Goal: Information Seeking & Learning: Learn about a topic

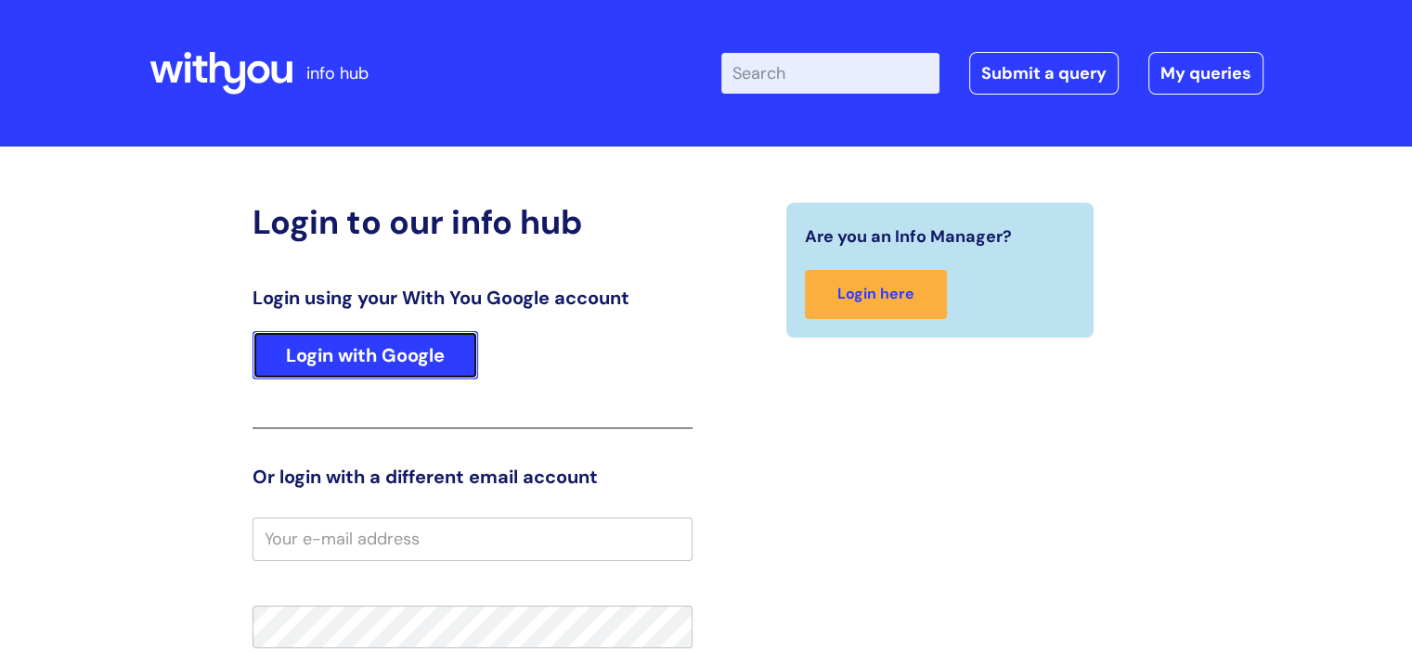
click at [306, 363] on link "Login with Google" at bounding box center [365, 355] width 226 height 48
click at [379, 365] on link "Login with Google" at bounding box center [365, 355] width 226 height 48
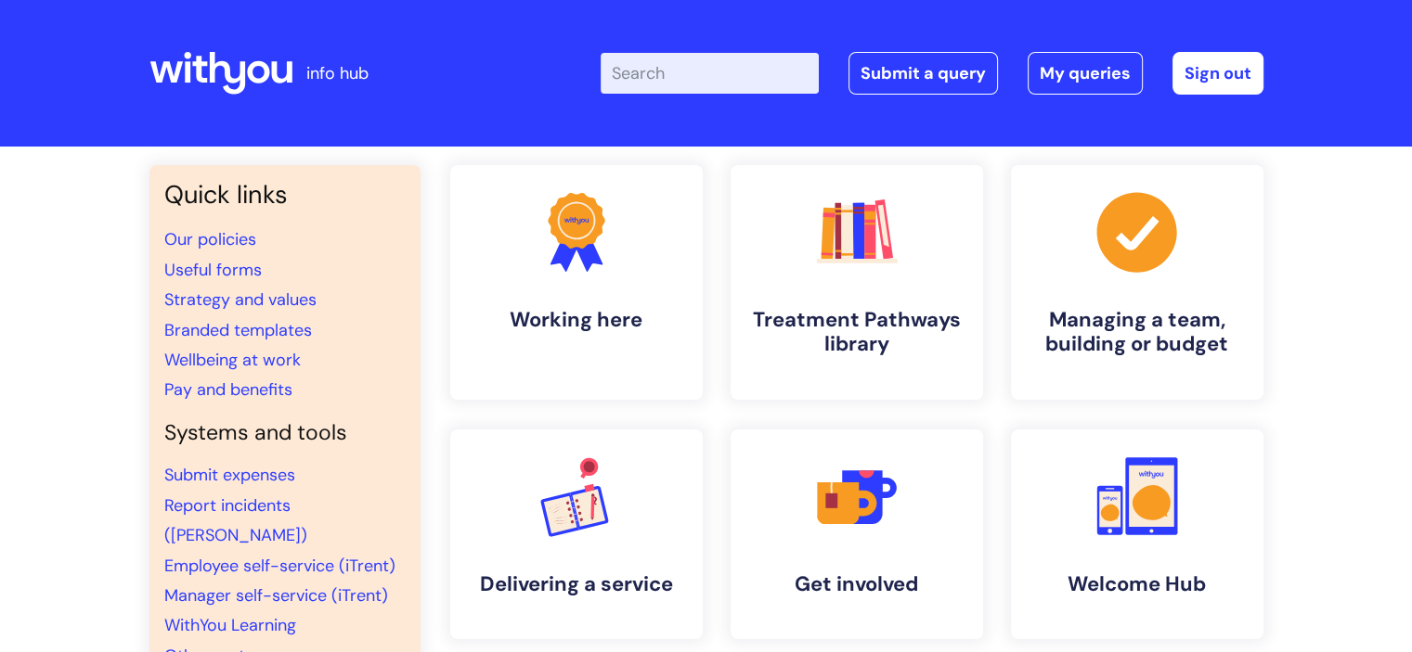
click at [675, 71] on input "Enter your search term here..." at bounding box center [709, 73] width 218 height 41
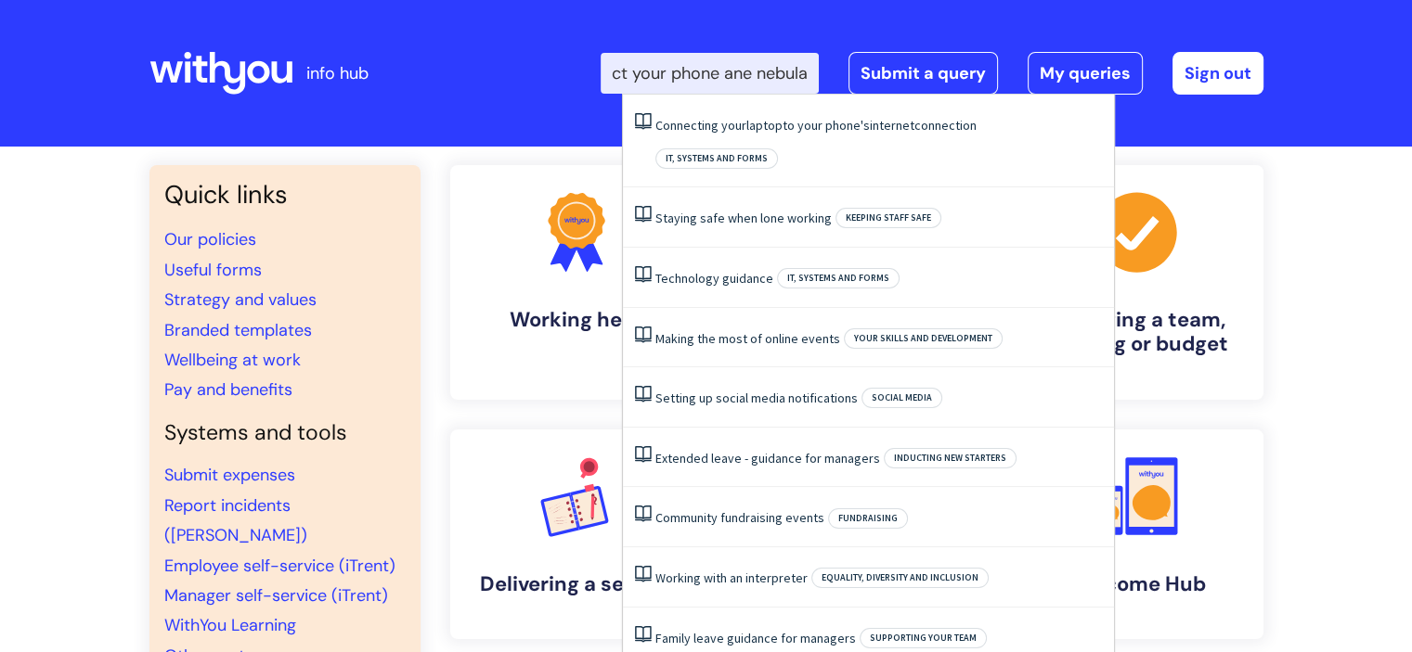
scroll to position [0, 126]
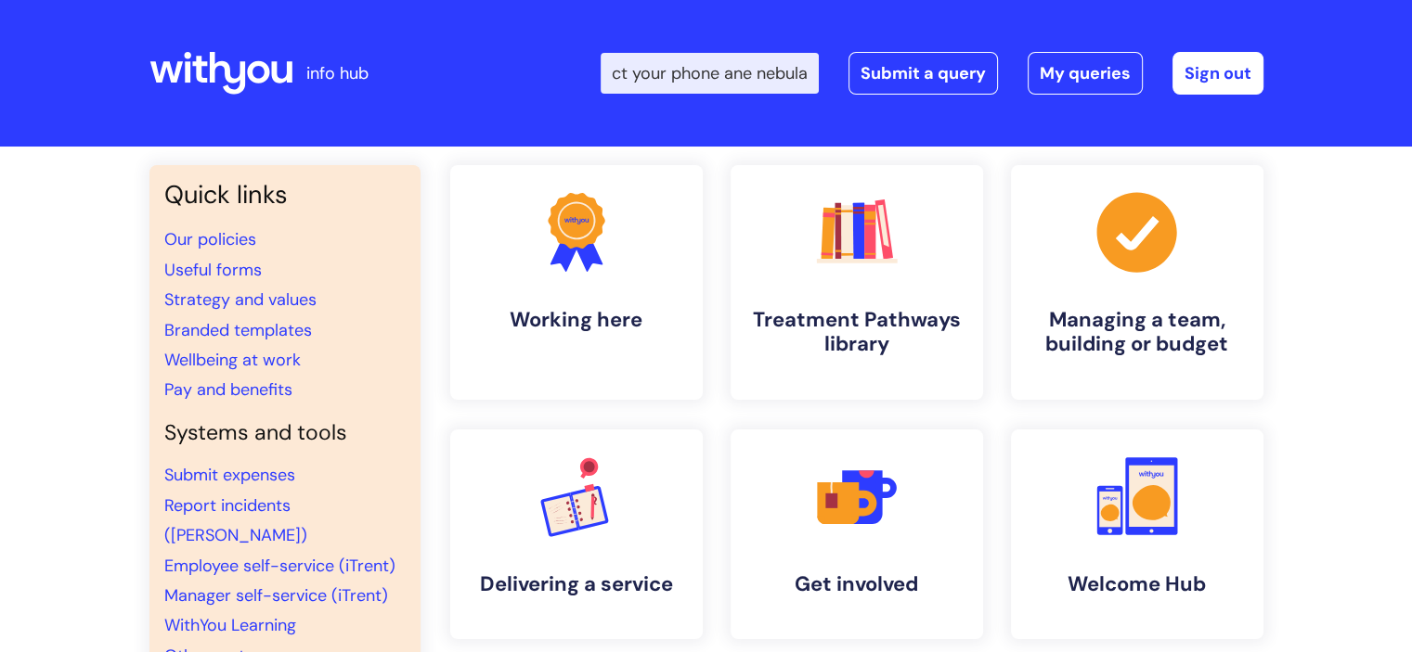
type input "how to connect your phone ane nebula"
click button "Search" at bounding box center [0, 0] width 0 height 0
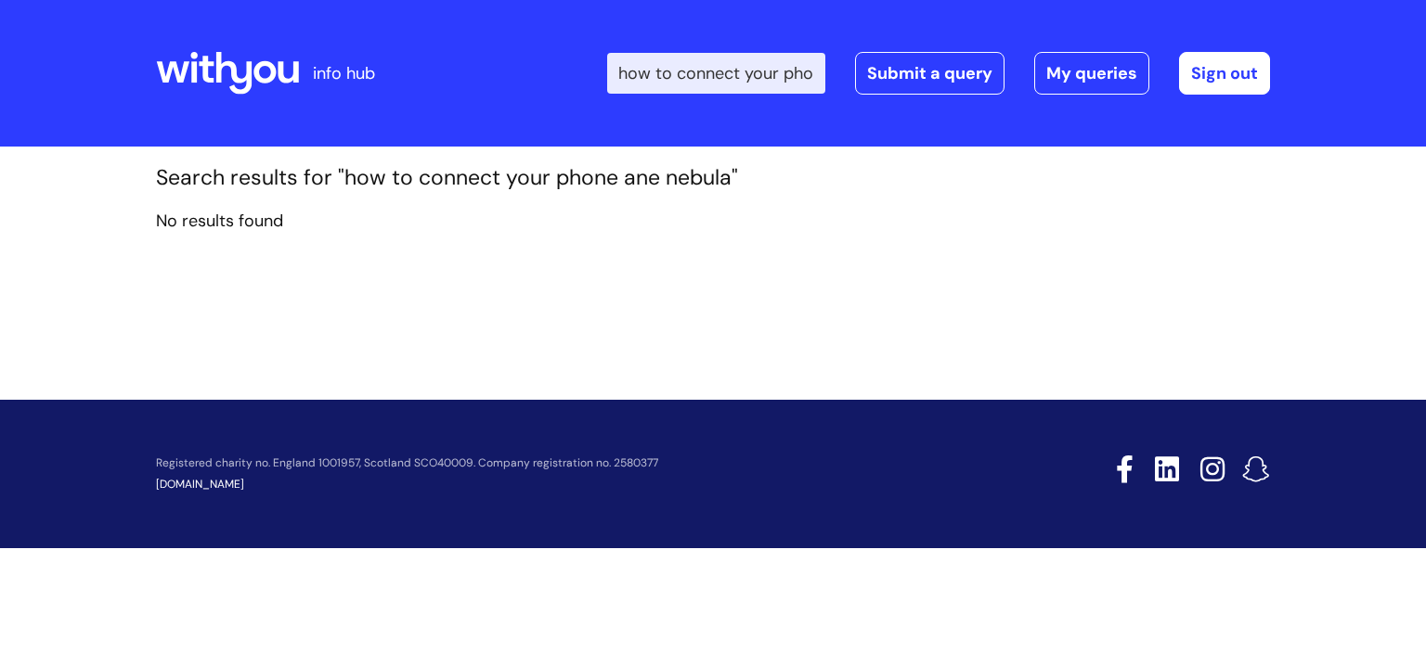
click at [723, 66] on input "how to connect your phone ane nebula" at bounding box center [716, 73] width 218 height 41
drag, startPoint x: 819, startPoint y: 67, endPoint x: 620, endPoint y: 83, distance: 200.2
click at [620, 83] on div "Enter your search term here... how to connect your phone ane nebula Search Subm…" at bounding box center [850, 74] width 837 height 110
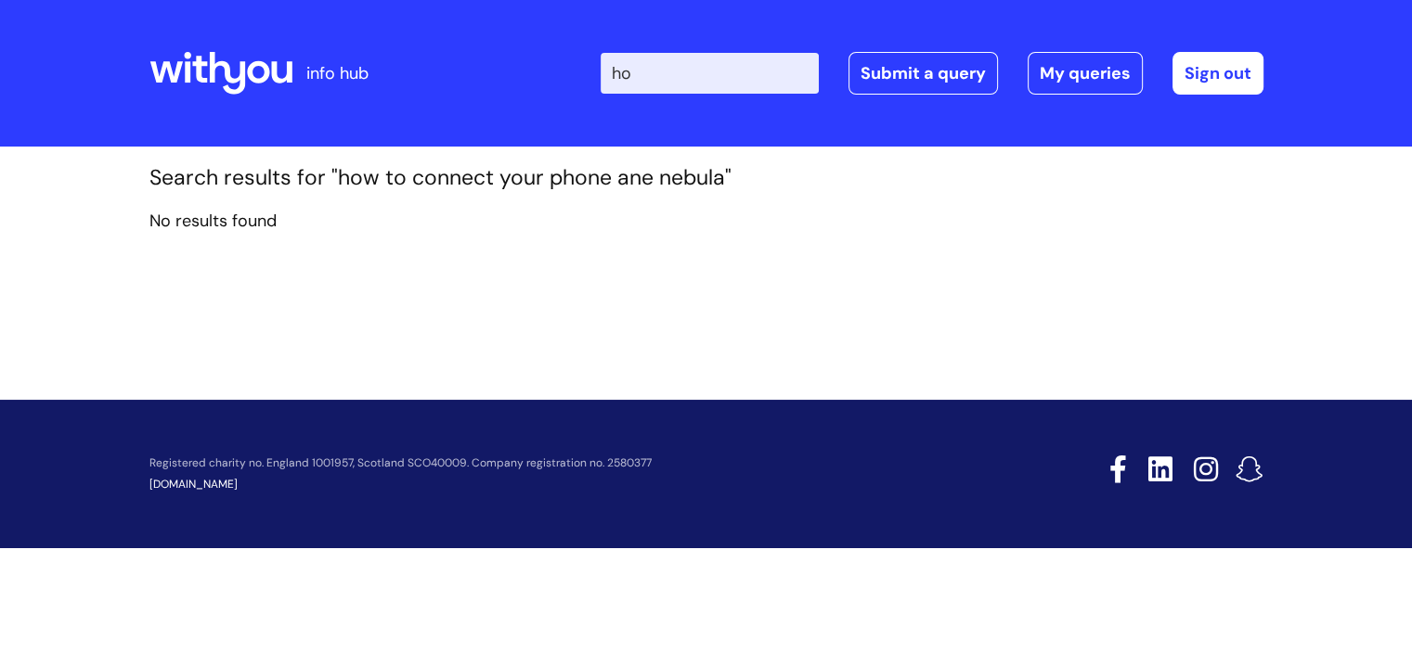
type input "h"
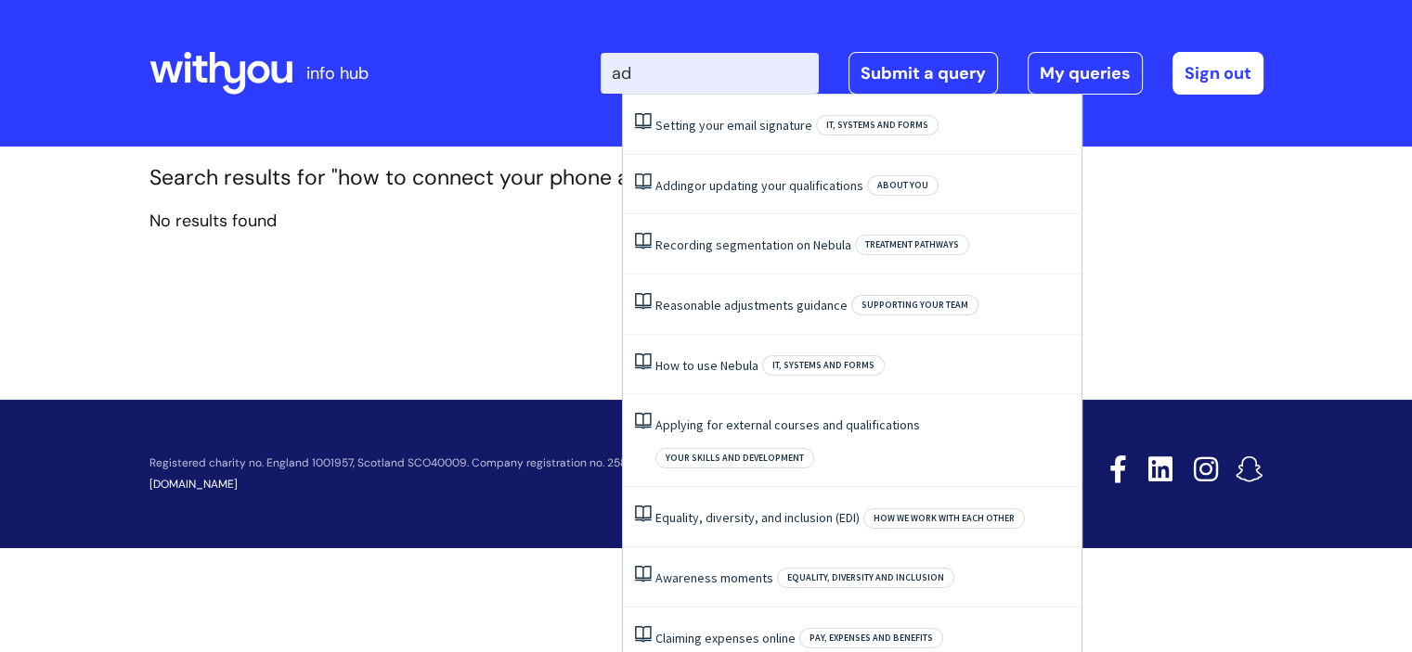
type input "a"
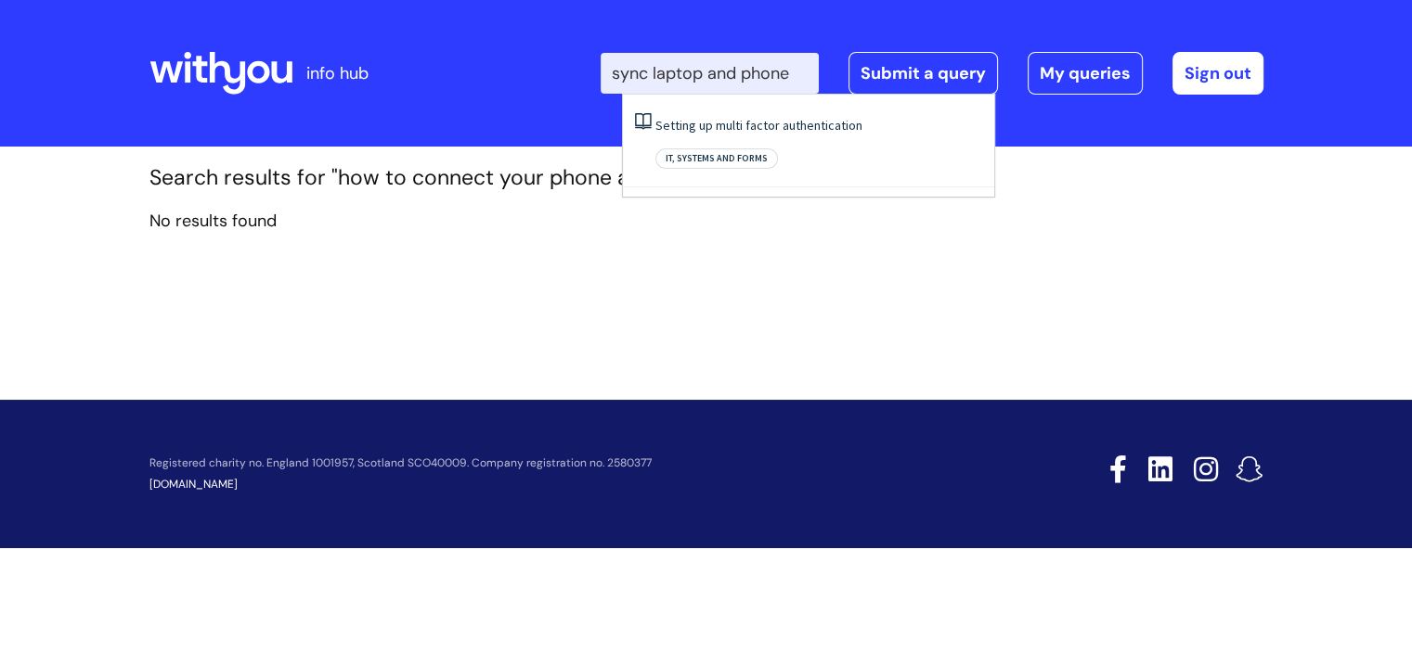
scroll to position [0, 1]
type input "sync laptop and phone"
click button "Search" at bounding box center [0, 0] width 0 height 0
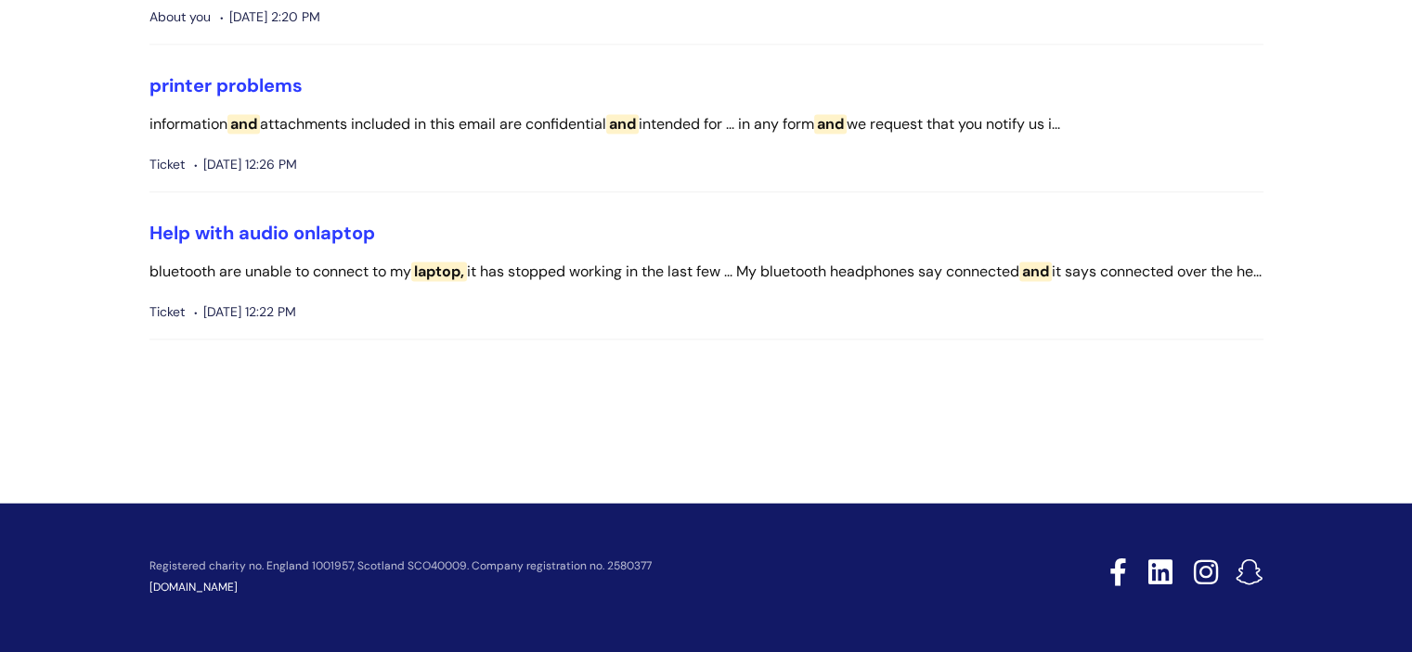
scroll to position [2506, 0]
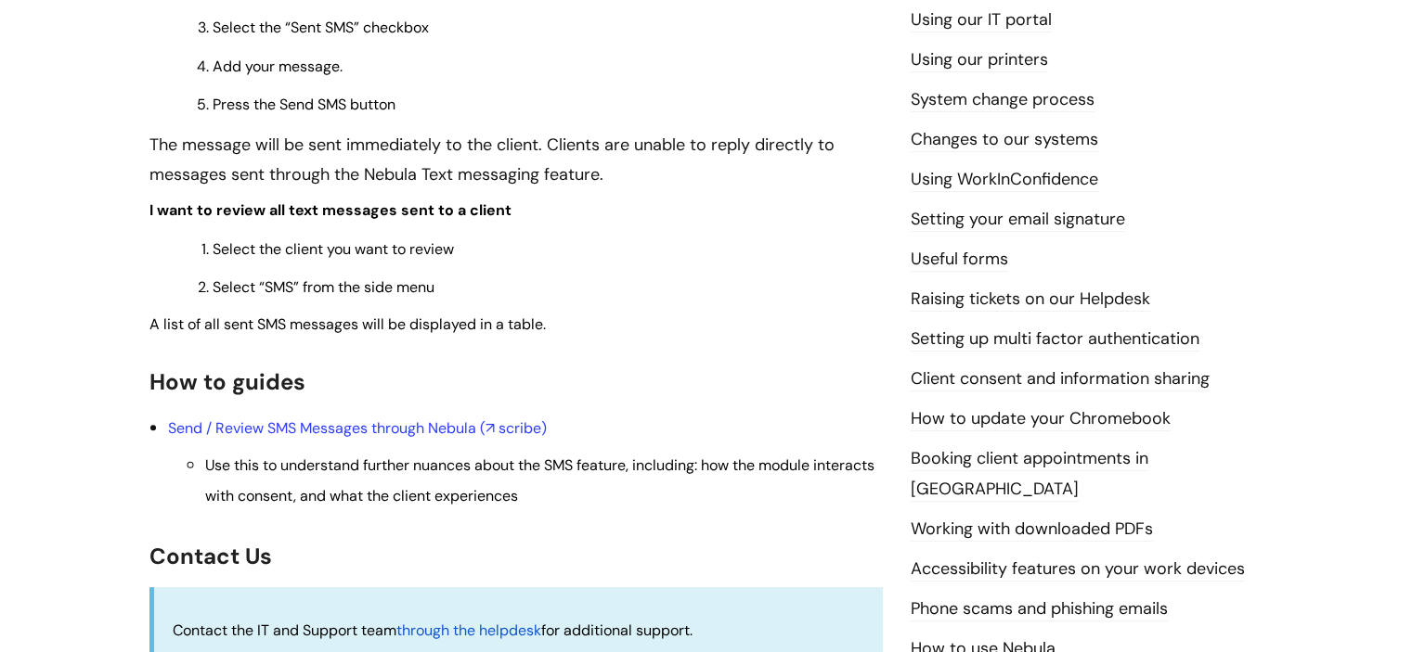
scroll to position [650, 0]
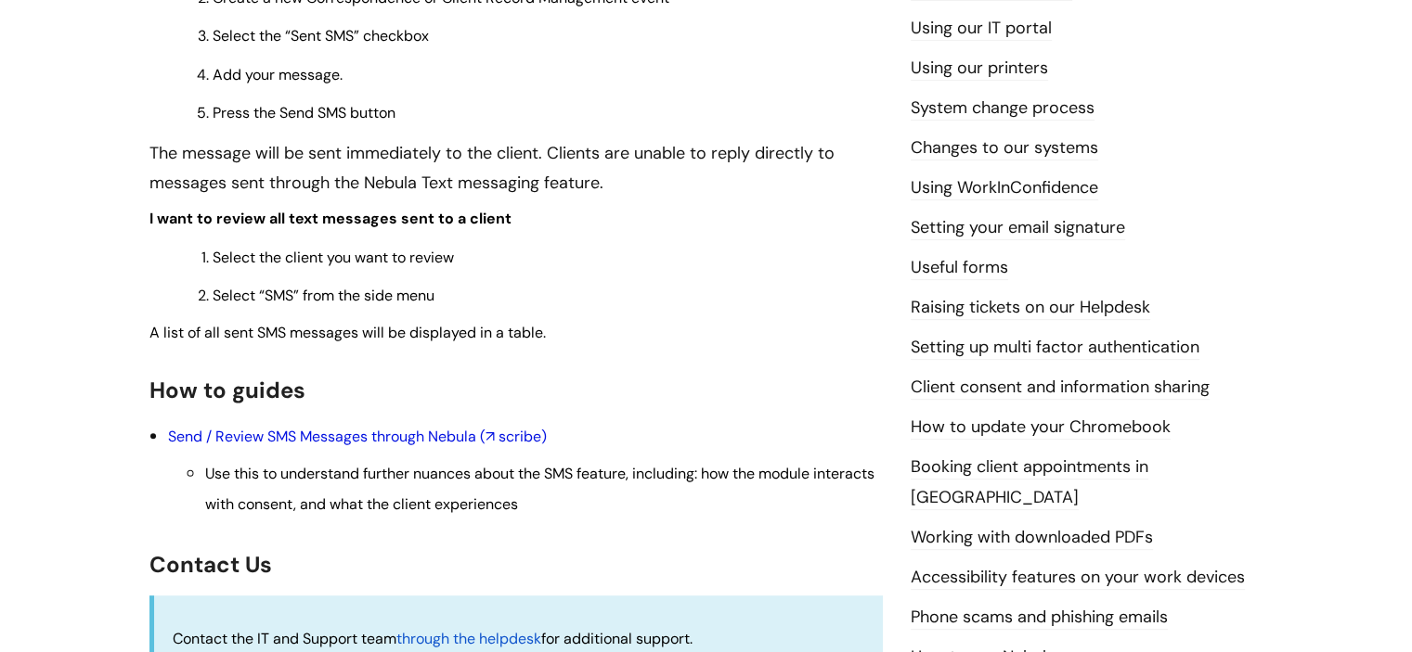
click at [348, 434] on link "Send / Review SMS Messages through Nebula (↗ scribe)" at bounding box center [357, 436] width 379 height 19
